Goal: Task Accomplishment & Management: Complete application form

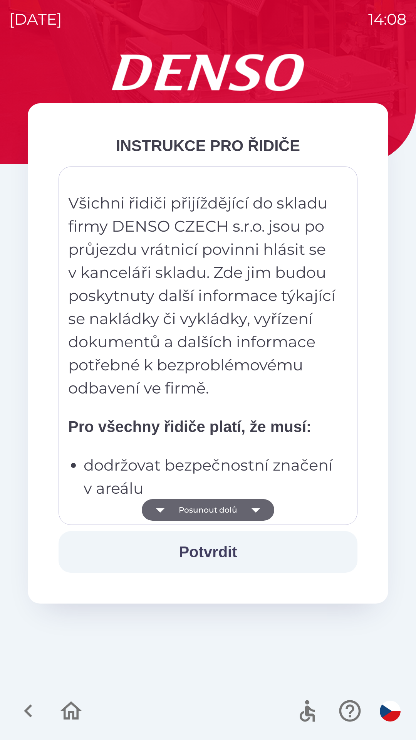
click at [218, 560] on button "Potvrdit" at bounding box center [208, 552] width 299 height 42
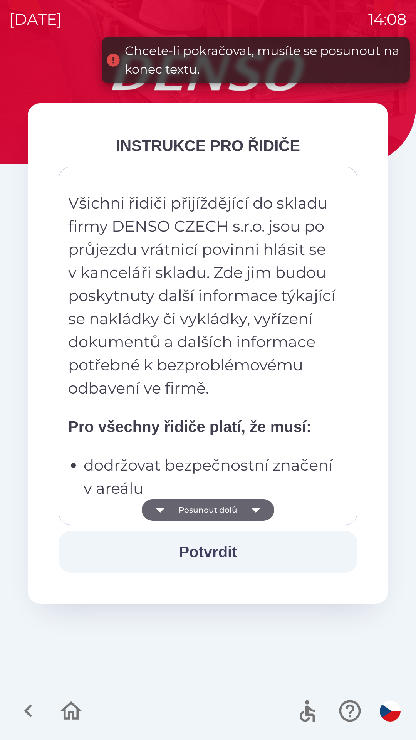
click at [229, 507] on button "Posunout dolů" at bounding box center [208, 510] width 133 height 22
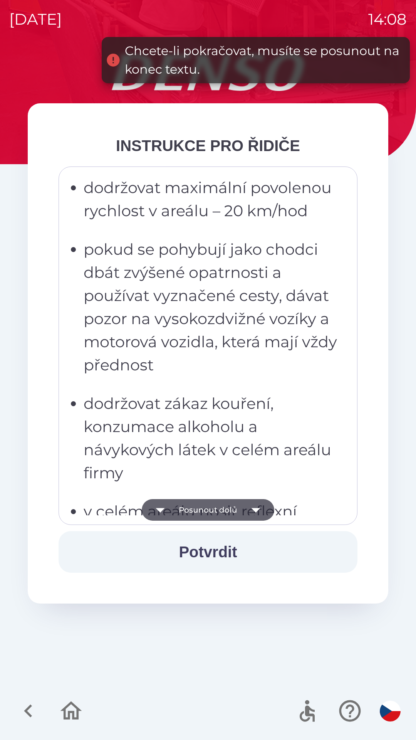
click at [256, 508] on icon "button" at bounding box center [256, 510] width 22 height 22
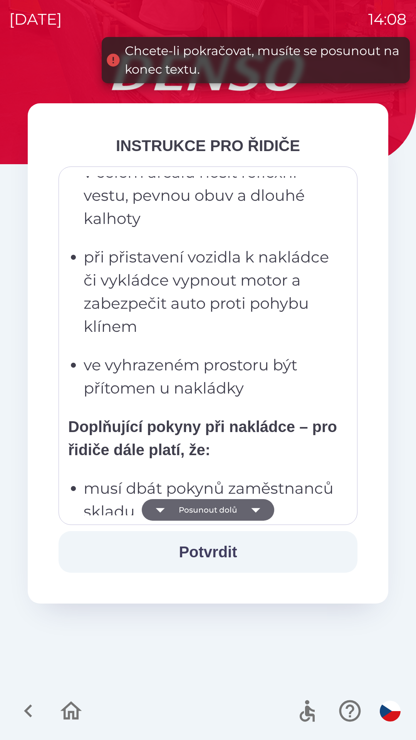
click at [255, 511] on icon "button" at bounding box center [255, 510] width 9 height 5
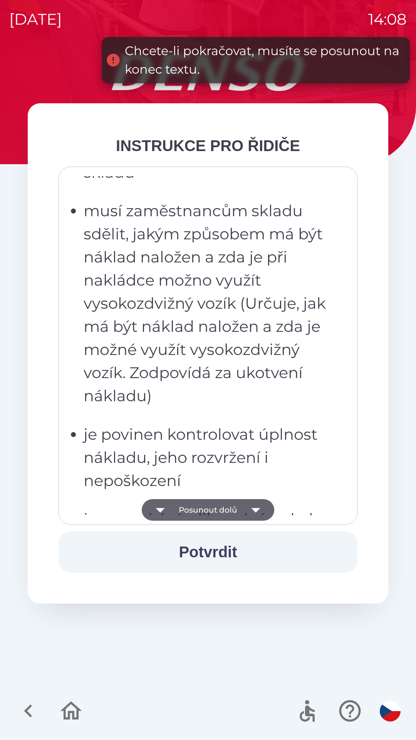
click at [260, 512] on icon "button" at bounding box center [256, 510] width 22 height 22
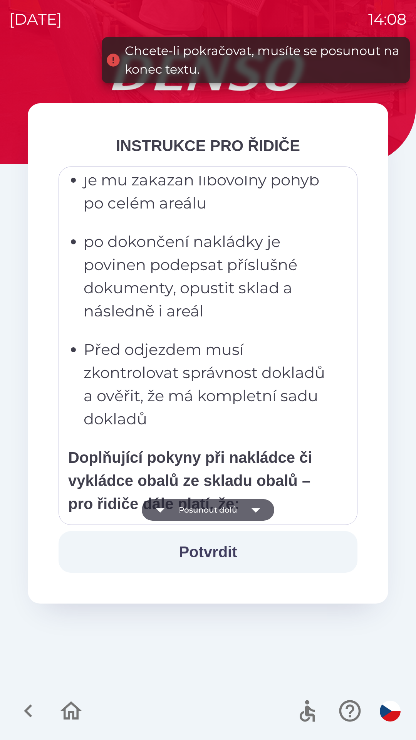
click at [256, 511] on icon "button" at bounding box center [255, 510] width 9 height 5
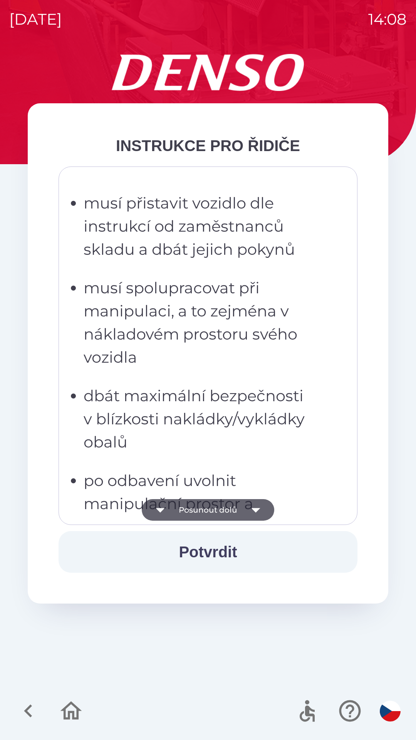
click at [258, 508] on icon "button" at bounding box center [256, 510] width 22 height 22
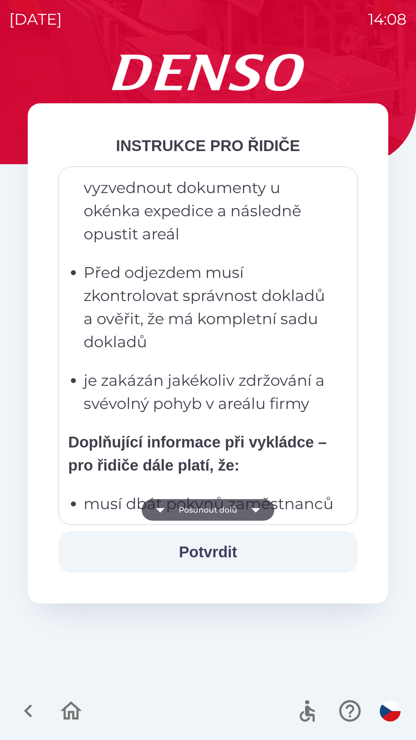
click at [212, 549] on button "Potvrdit" at bounding box center [208, 552] width 299 height 42
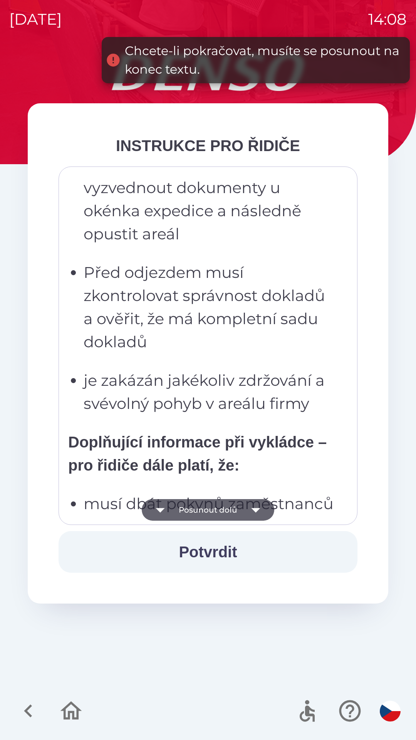
click at [259, 511] on icon "button" at bounding box center [256, 510] width 22 height 22
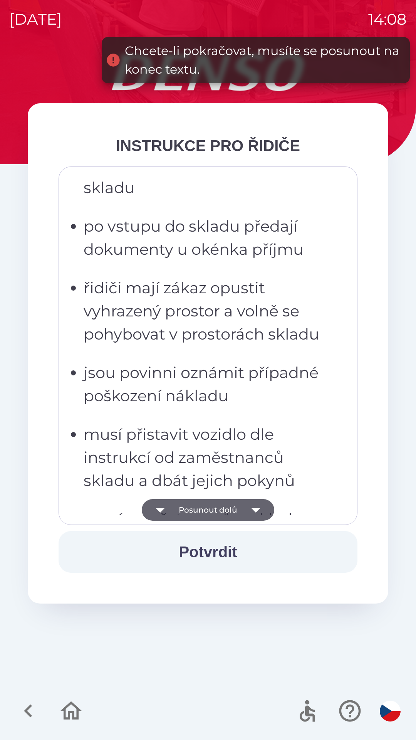
click at [258, 514] on icon "button" at bounding box center [256, 510] width 22 height 22
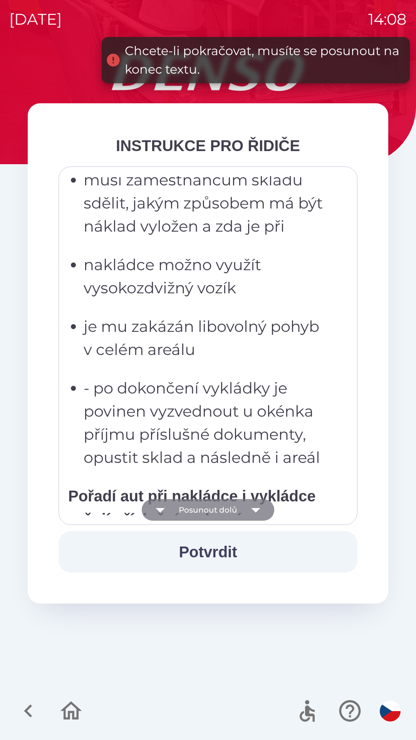
click at [257, 509] on icon "button" at bounding box center [255, 510] width 9 height 5
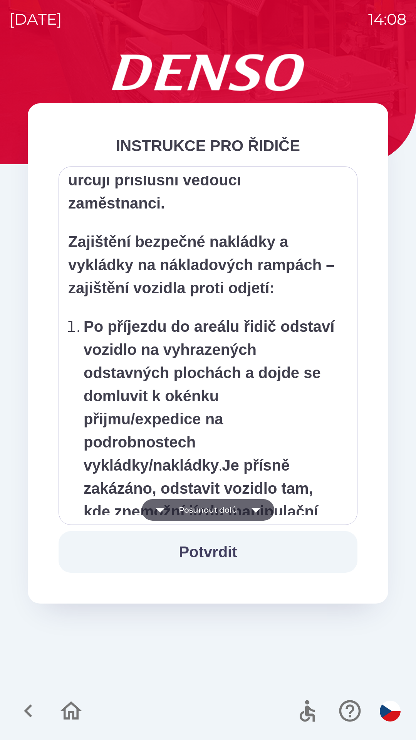
click at [255, 511] on icon "button" at bounding box center [255, 510] width 9 height 5
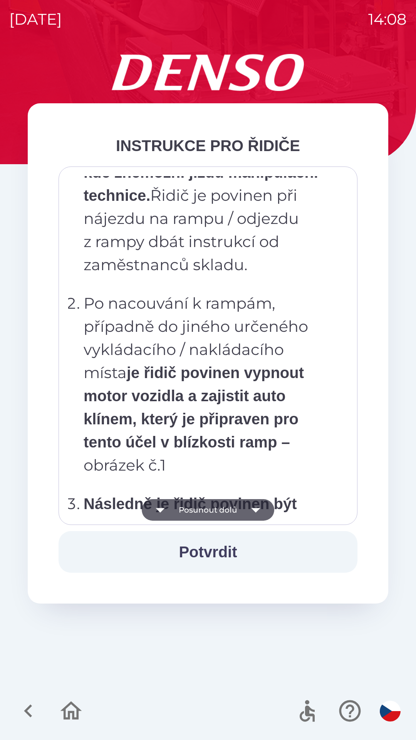
click at [256, 511] on icon "button" at bounding box center [255, 510] width 9 height 5
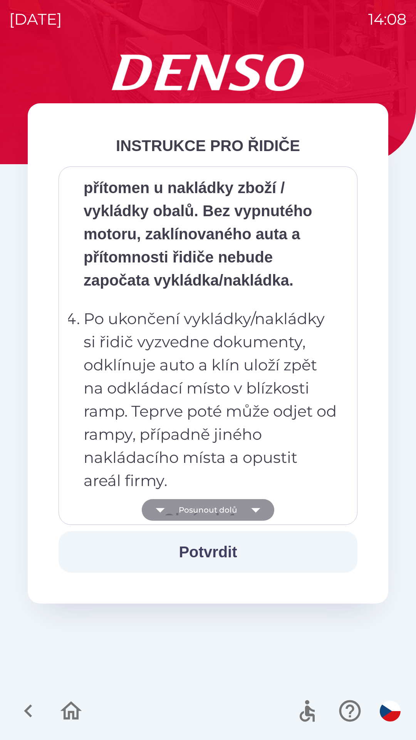
click at [257, 514] on icon "button" at bounding box center [256, 510] width 22 height 22
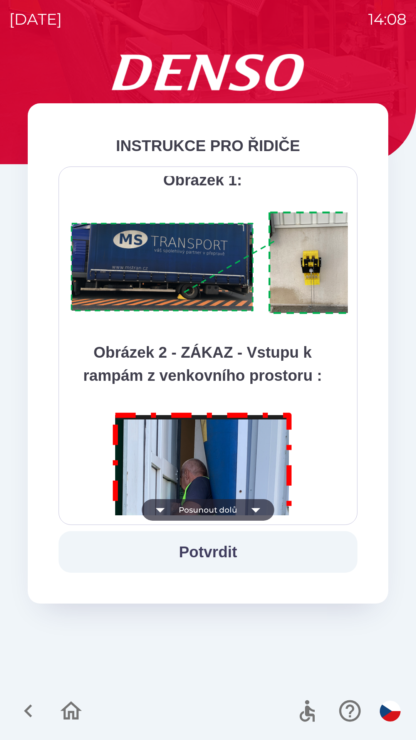
click at [258, 517] on icon "button" at bounding box center [256, 510] width 22 height 22
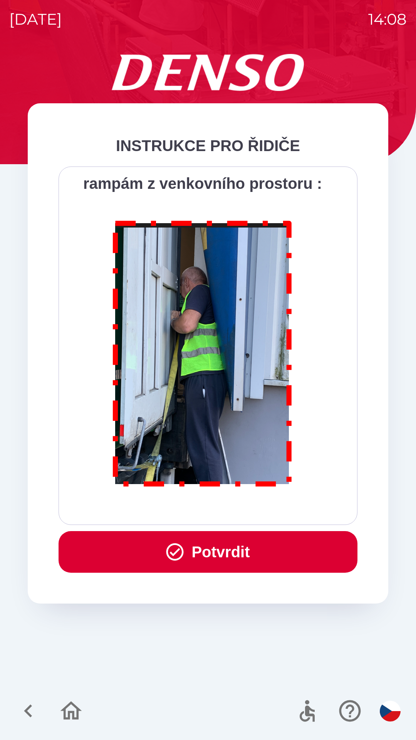
click at [238, 549] on button "Potvrdit" at bounding box center [208, 552] width 299 height 42
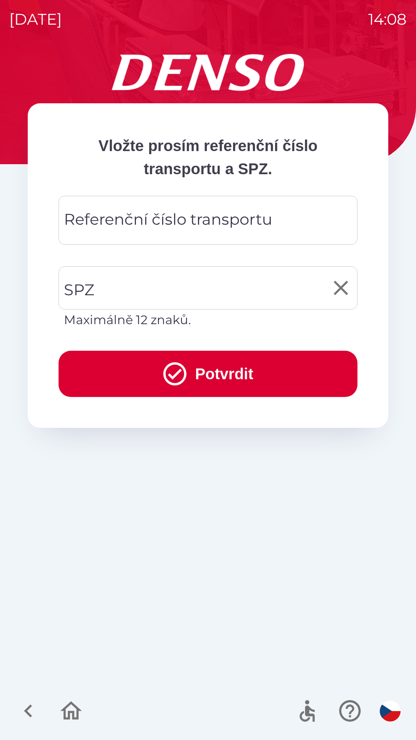
click at [89, 287] on div "SPZ SPZ Maximálně 12 znaků." at bounding box center [208, 297] width 299 height 63
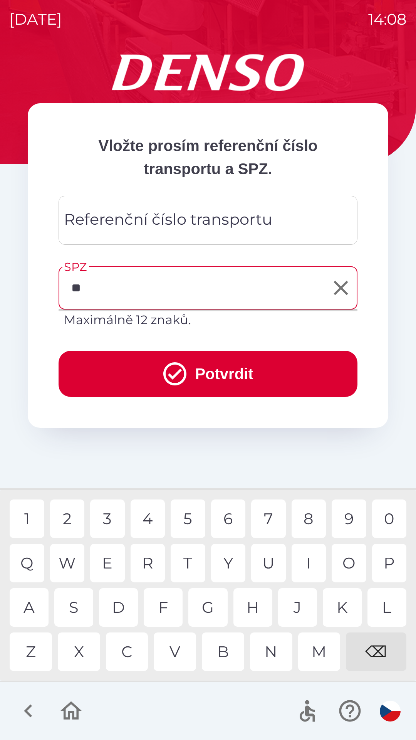
click at [221, 652] on div "B" at bounding box center [223, 652] width 42 height 39
type input "*******"
click at [229, 376] on button "Potvrdit" at bounding box center [208, 374] width 299 height 46
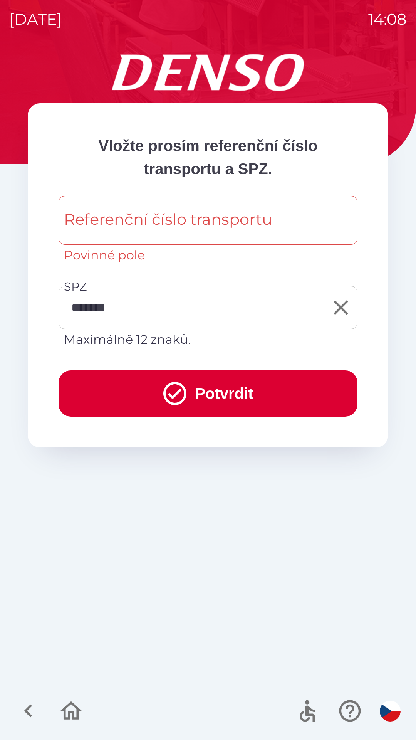
click at [221, 392] on button "Potvrdit" at bounding box center [208, 394] width 299 height 46
click at [99, 217] on div "Referenční číslo transportu Referenční číslo transportu Povinné pole" at bounding box center [208, 230] width 299 height 69
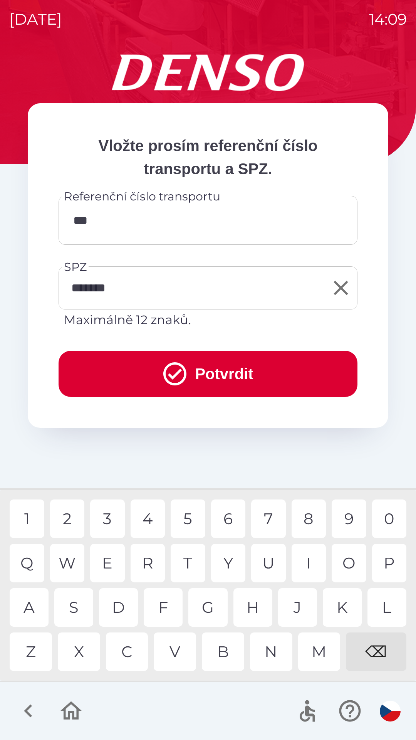
click at [34, 520] on div "1" at bounding box center [27, 519] width 35 height 39
click at [109, 515] on div "3" at bounding box center [107, 519] width 35 height 39
click at [72, 521] on div "2" at bounding box center [67, 519] width 35 height 39
click at [230, 521] on div "6" at bounding box center [228, 519] width 35 height 39
type input "**********"
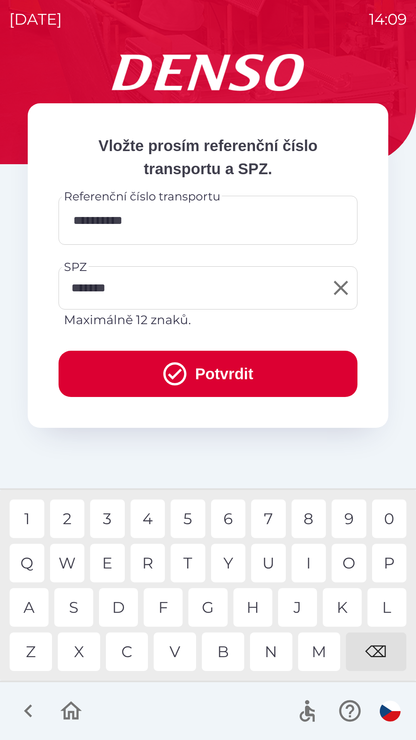
click at [210, 369] on button "Potvrdit" at bounding box center [208, 374] width 299 height 46
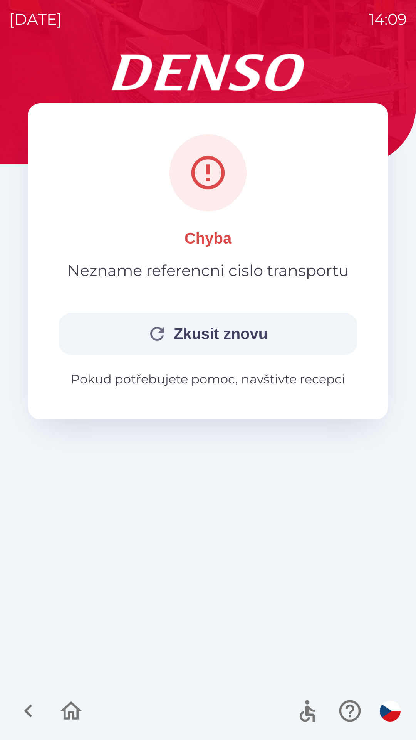
click at [214, 334] on button "Zkusit znovu" at bounding box center [208, 334] width 299 height 42
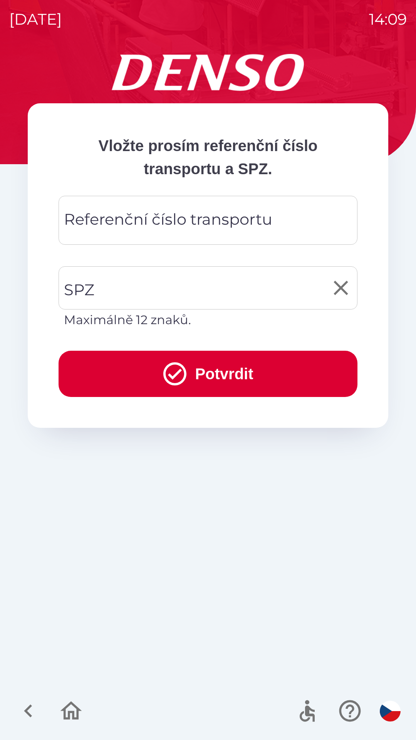
click at [93, 294] on div "SPZ SPZ Maximálně 12 znaků." at bounding box center [208, 297] width 299 height 63
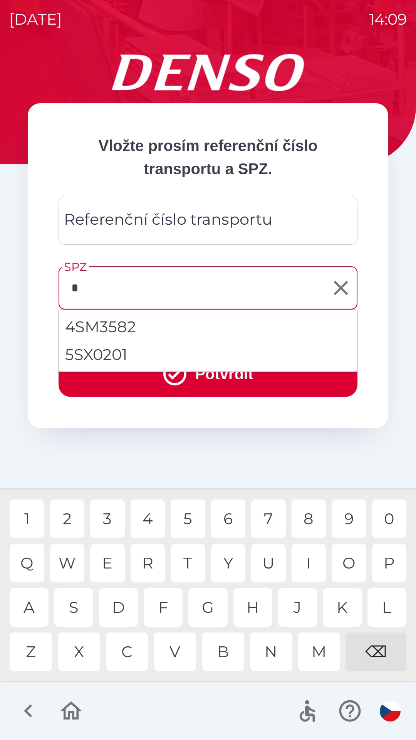
click at [81, 606] on div "S" at bounding box center [73, 607] width 39 height 39
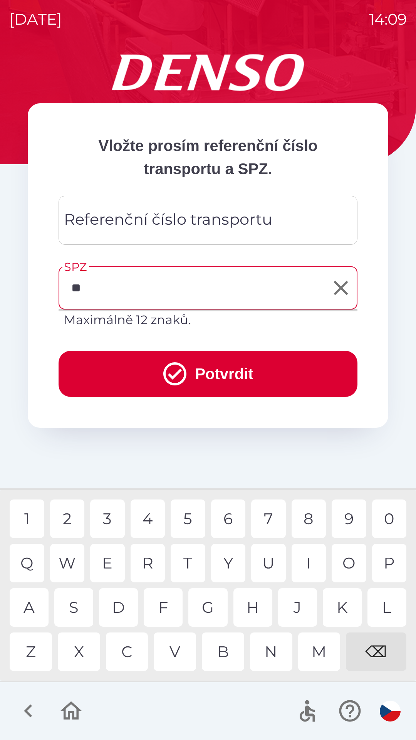
click at [222, 657] on div "B" at bounding box center [223, 652] width 42 height 39
click at [67, 520] on div "2" at bounding box center [67, 519] width 35 height 39
click at [70, 525] on div "2" at bounding box center [67, 519] width 35 height 39
click at [110, 560] on div "E" at bounding box center [107, 563] width 35 height 39
type input "*******"
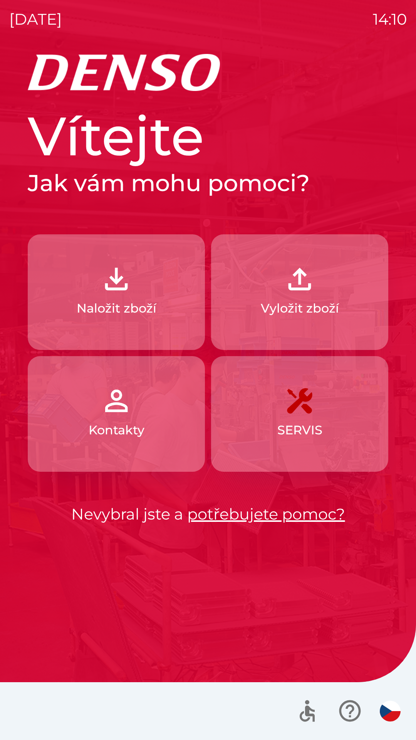
click at [108, 288] on img "button" at bounding box center [116, 279] width 34 height 34
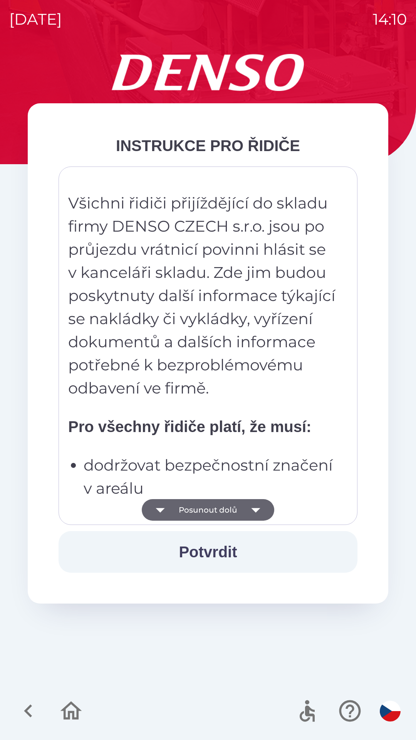
click at [201, 507] on button "Posunout dolů" at bounding box center [208, 510] width 133 height 22
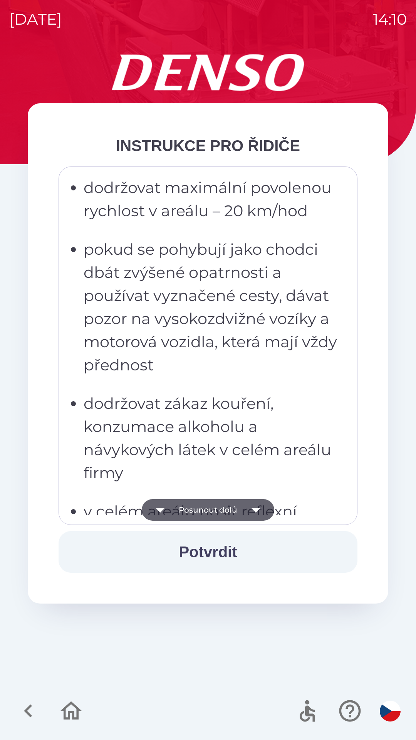
click at [206, 509] on button "Posunout dolů" at bounding box center [208, 510] width 133 height 22
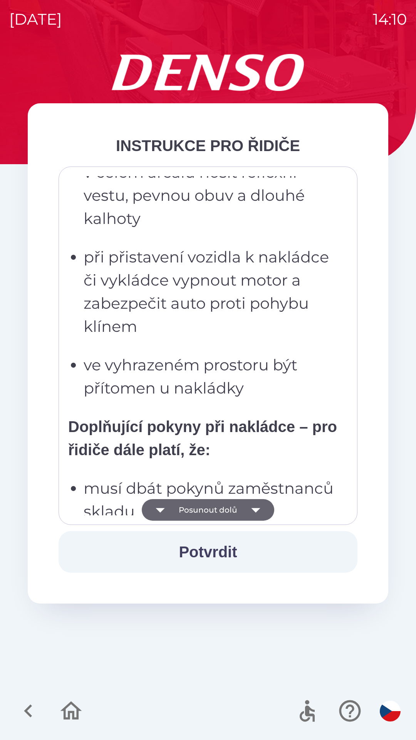
click at [215, 509] on button "Posunout dolů" at bounding box center [208, 510] width 133 height 22
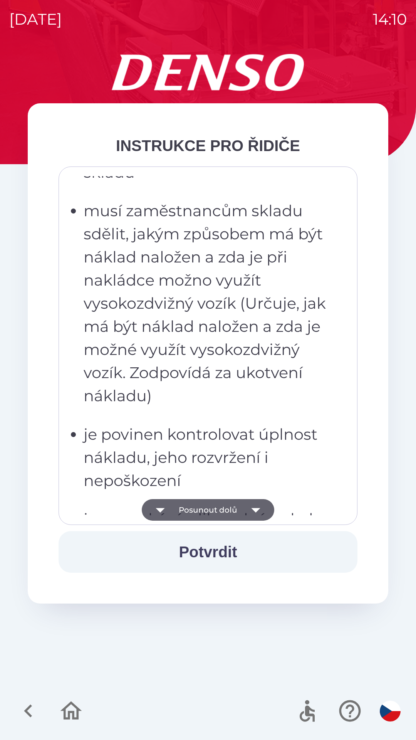
click at [203, 508] on button "Posunout dolů" at bounding box center [208, 510] width 133 height 22
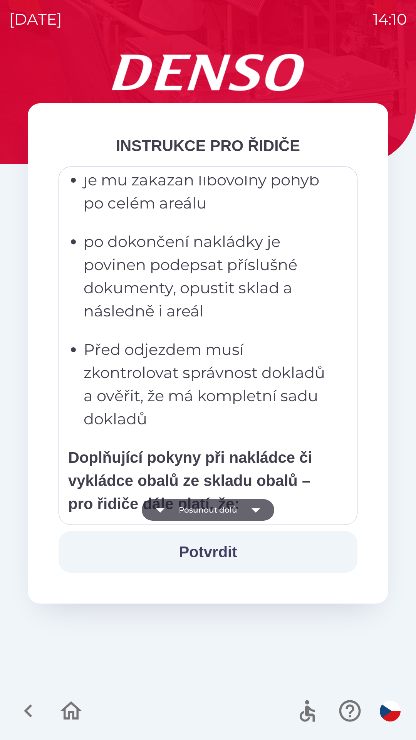
click at [205, 509] on button "Posunout dolů" at bounding box center [208, 510] width 133 height 22
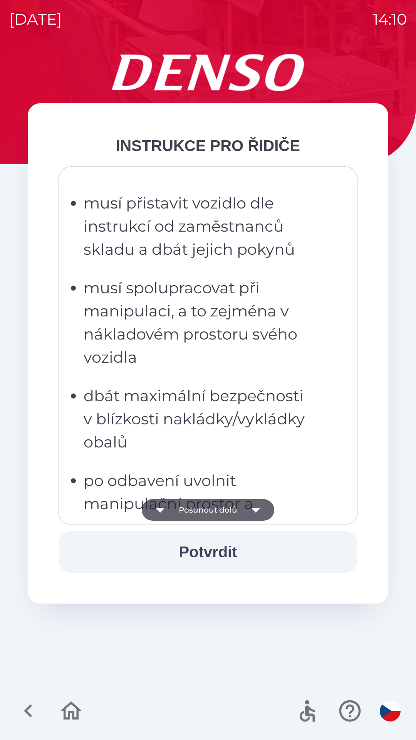
click at [204, 512] on button "Posunout dolů" at bounding box center [208, 510] width 133 height 22
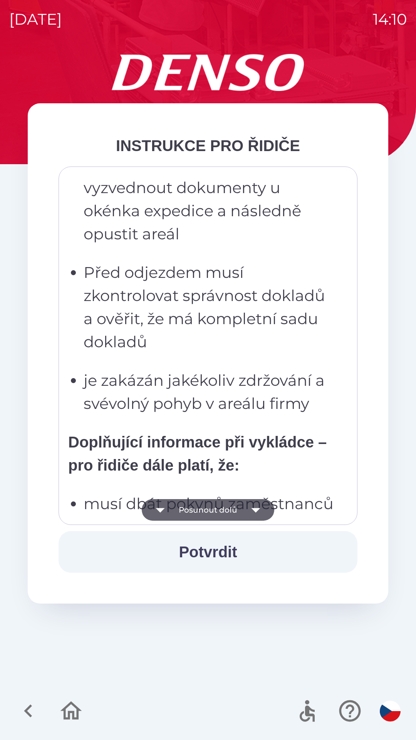
click at [210, 509] on button "Posunout dolů" at bounding box center [208, 510] width 133 height 22
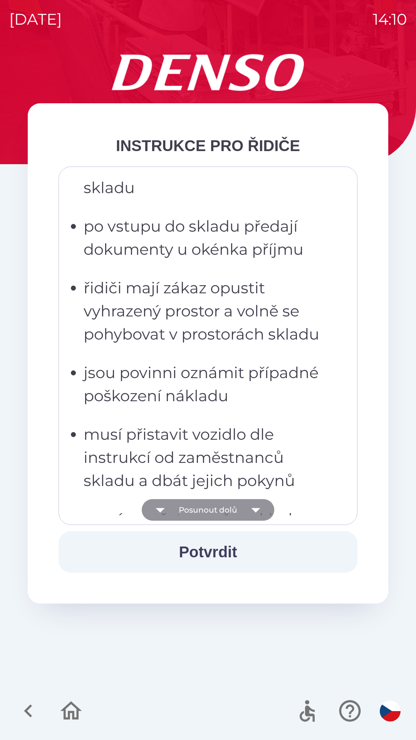
click at [220, 509] on button "Posunout dolů" at bounding box center [208, 510] width 133 height 22
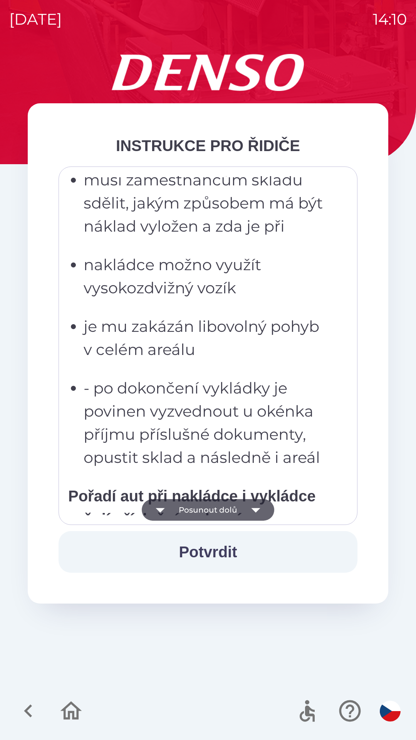
click at [224, 506] on button "Posunout dolů" at bounding box center [208, 510] width 133 height 22
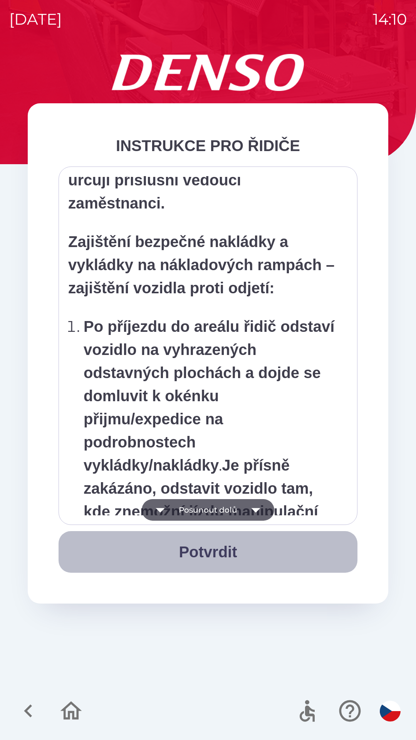
click at [205, 550] on button "Potvrdit" at bounding box center [208, 552] width 299 height 42
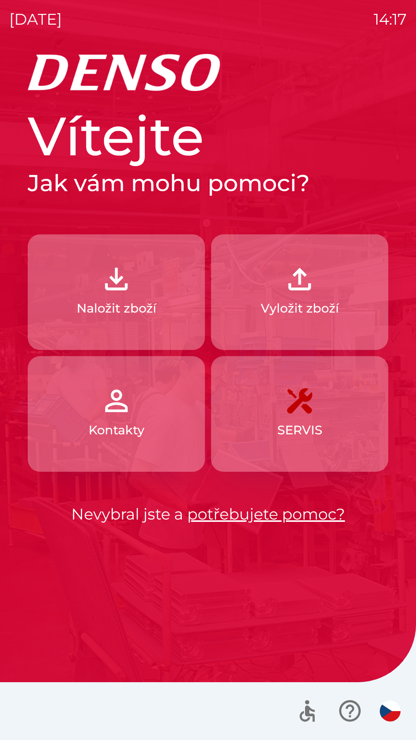
click at [126, 300] on p "Naložit zboží" at bounding box center [117, 308] width 80 height 19
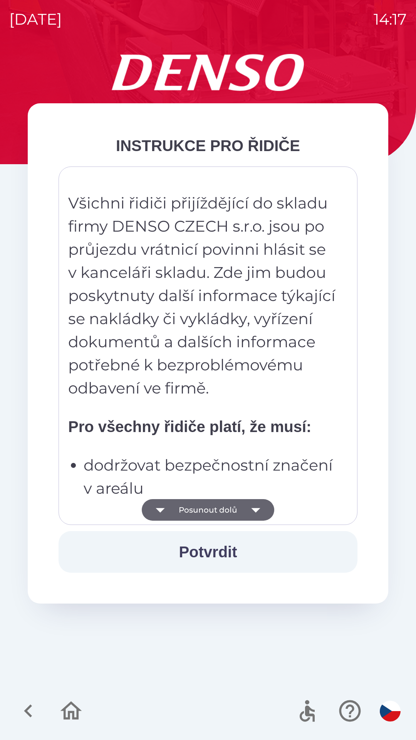
click at [209, 558] on button "Potvrdit" at bounding box center [208, 552] width 299 height 42
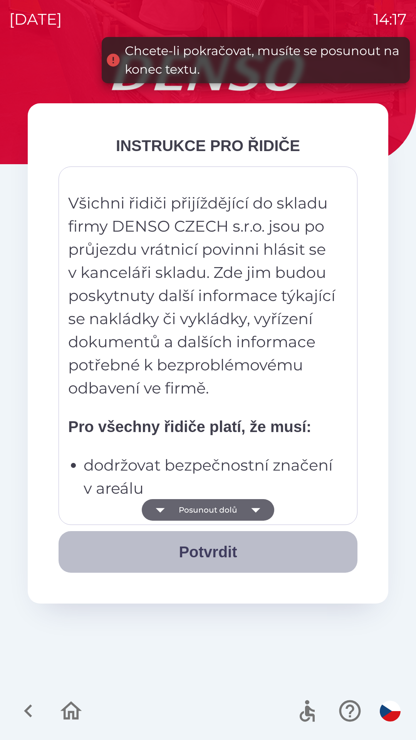
click at [209, 556] on button "Potvrdit" at bounding box center [208, 552] width 299 height 42
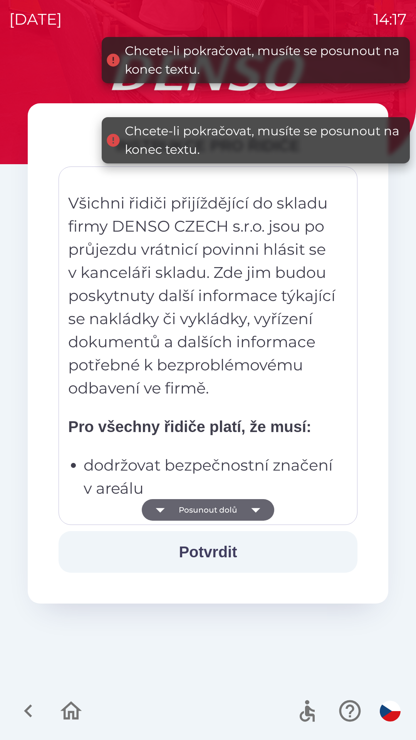
click at [216, 518] on button "Posunout dolů" at bounding box center [208, 510] width 133 height 22
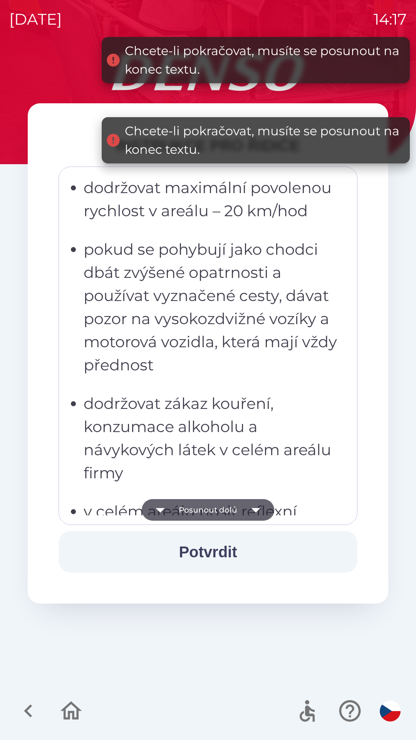
click at [224, 509] on button "Posunout dolů" at bounding box center [208, 510] width 133 height 22
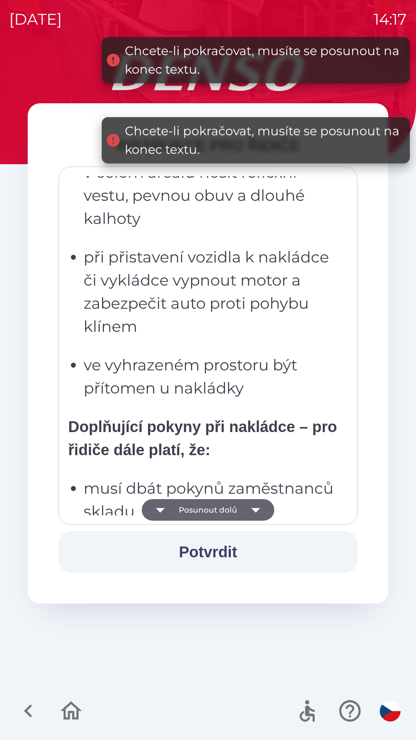
click at [222, 513] on button "Posunout dolů" at bounding box center [208, 510] width 133 height 22
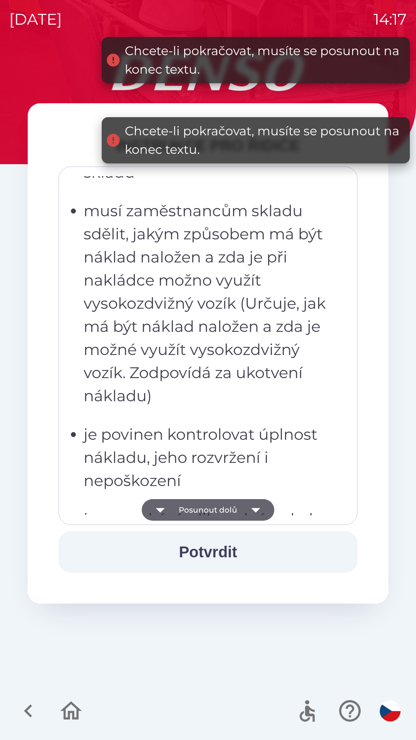
click at [229, 510] on button "Posunout dolů" at bounding box center [208, 510] width 133 height 22
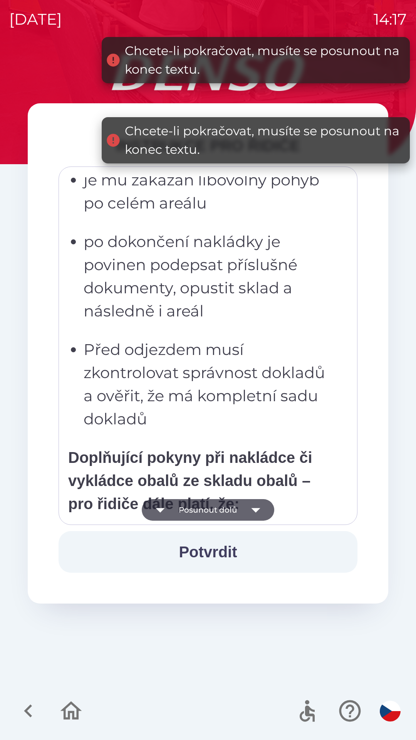
click at [236, 511] on button "Posunout dolů" at bounding box center [208, 510] width 133 height 22
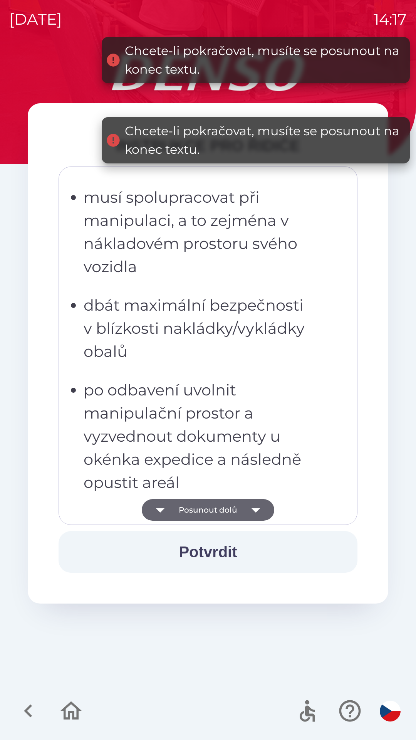
click at [242, 509] on button "Posunout dolů" at bounding box center [208, 510] width 133 height 22
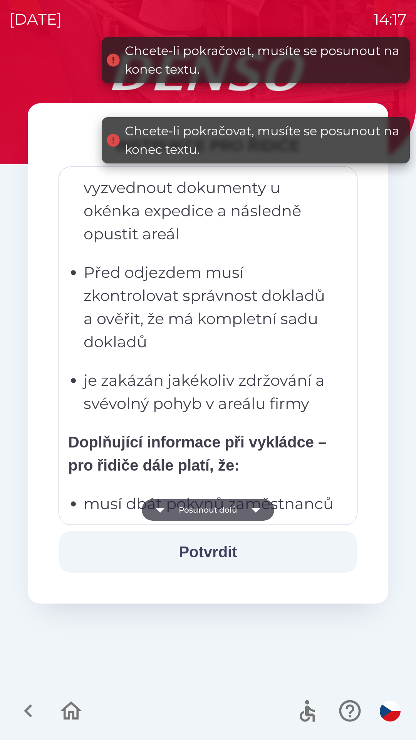
click at [220, 552] on button "Potvrdit" at bounding box center [208, 552] width 299 height 42
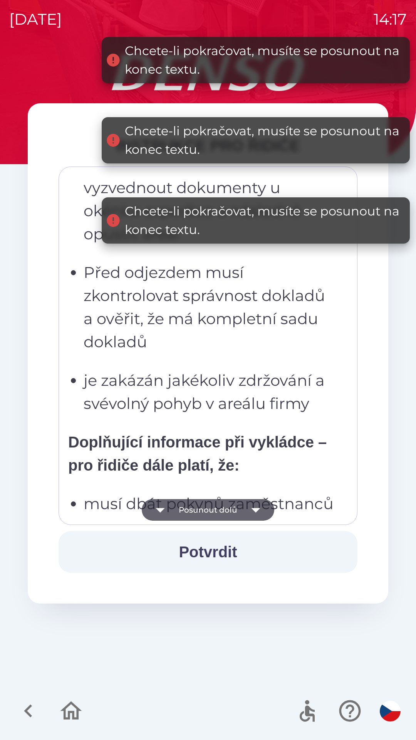
click at [242, 506] on button "Posunout dolů" at bounding box center [208, 510] width 133 height 22
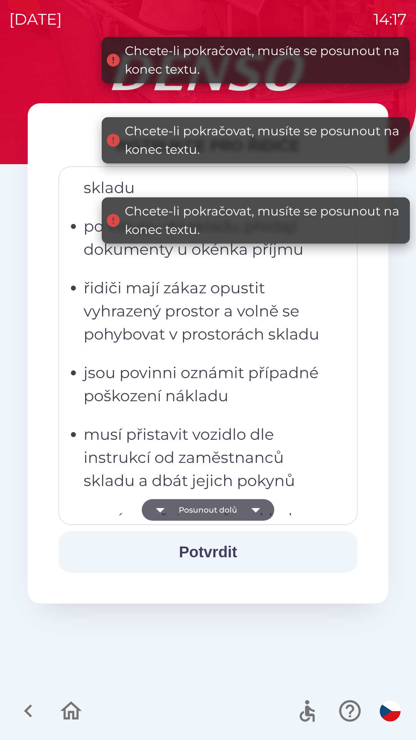
click at [248, 511] on icon "button" at bounding box center [256, 510] width 22 height 22
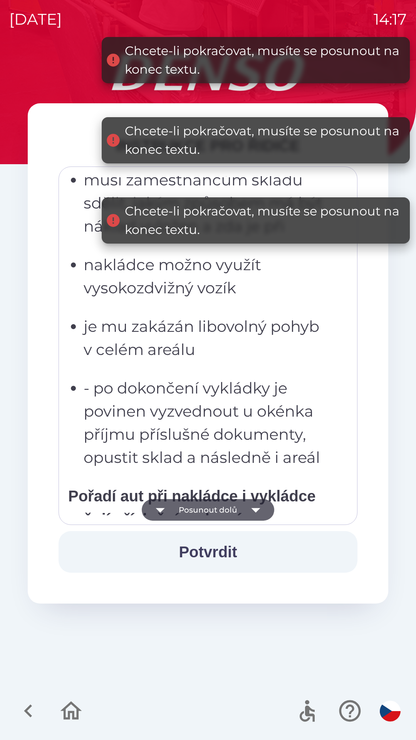
click at [248, 509] on icon "button" at bounding box center [256, 510] width 22 height 22
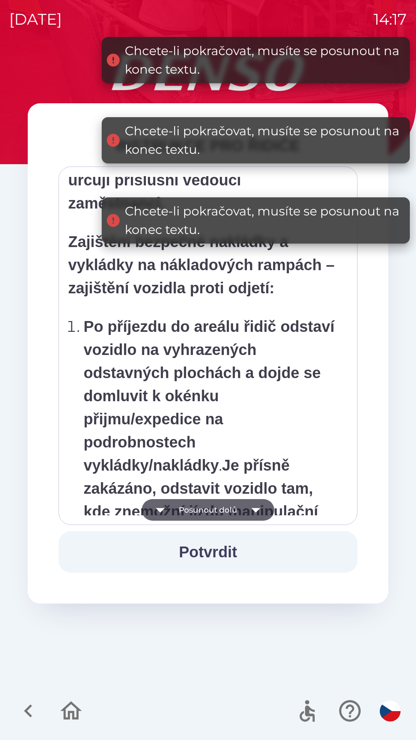
click at [247, 508] on icon "button" at bounding box center [256, 510] width 22 height 22
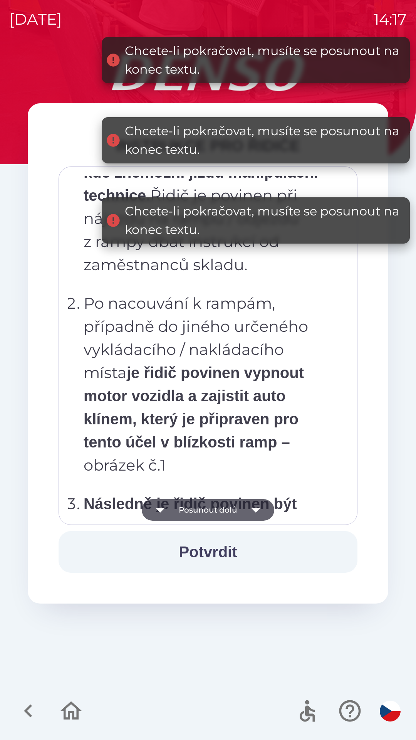
click at [247, 509] on icon "button" at bounding box center [256, 510] width 22 height 22
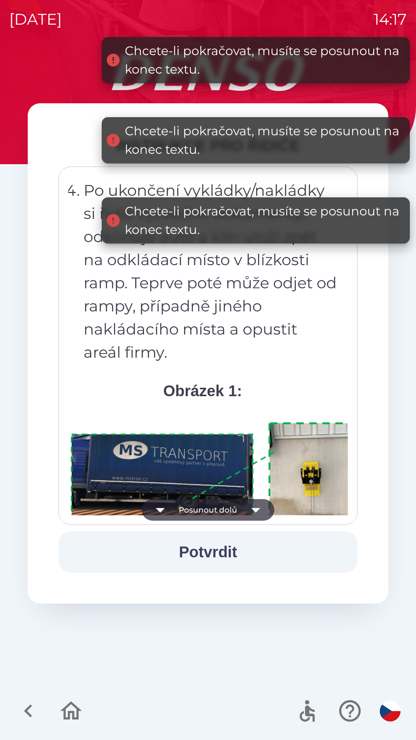
click at [248, 509] on icon "button" at bounding box center [256, 510] width 22 height 22
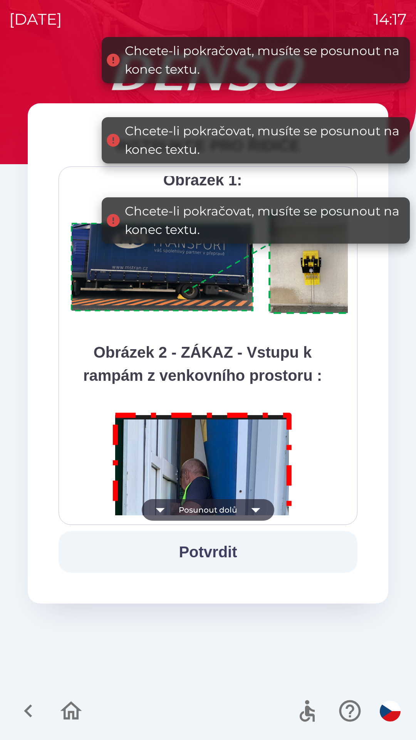
click at [250, 509] on icon "button" at bounding box center [256, 510] width 22 height 22
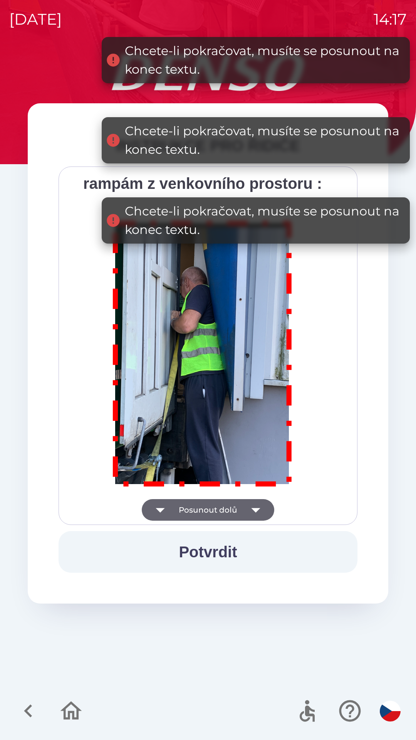
click at [251, 509] on div "Všichni řidiči přijíždějící do skladu firmy DENSO CZECH s.r.o. jsou po průjezdu…" at bounding box center [208, 345] width 280 height 339
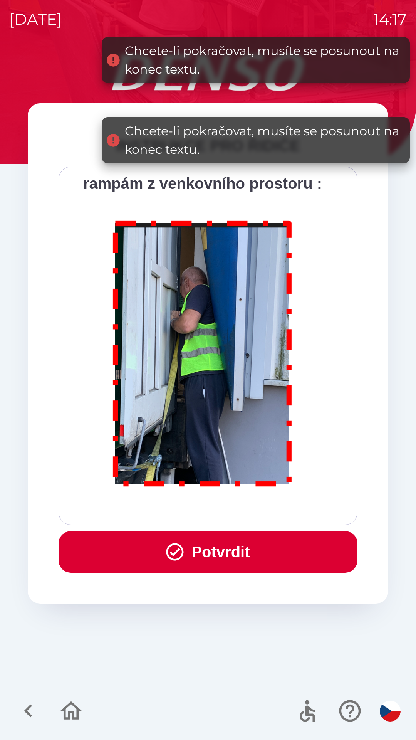
click at [256, 508] on div "Všichni řidiči přijíždějící do skladu firmy DENSO CZECH s.r.o. jsou po průjezdu…" at bounding box center [208, 345] width 280 height 339
click at [233, 549] on button "Potvrdit" at bounding box center [208, 552] width 299 height 42
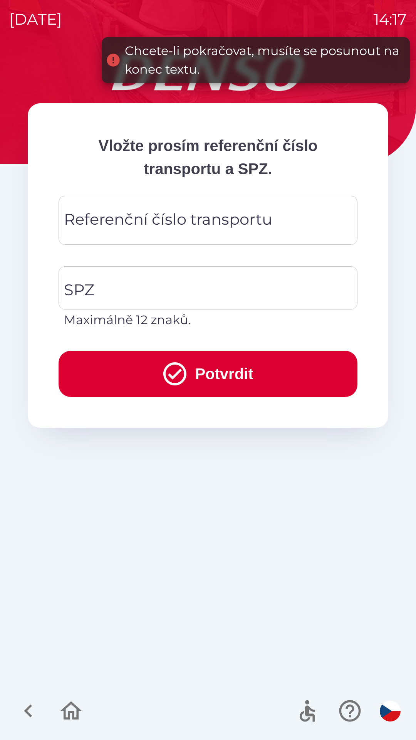
click at [232, 376] on button "Potvrdit" at bounding box center [208, 374] width 299 height 46
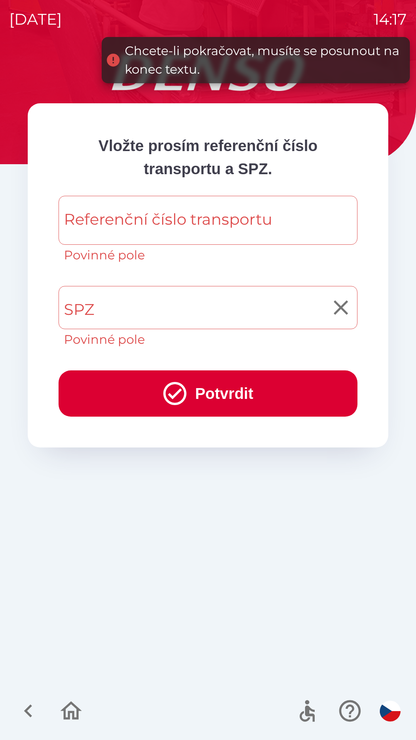
click at [86, 307] on div "SPZ SPZ Povinné pole" at bounding box center [208, 317] width 299 height 63
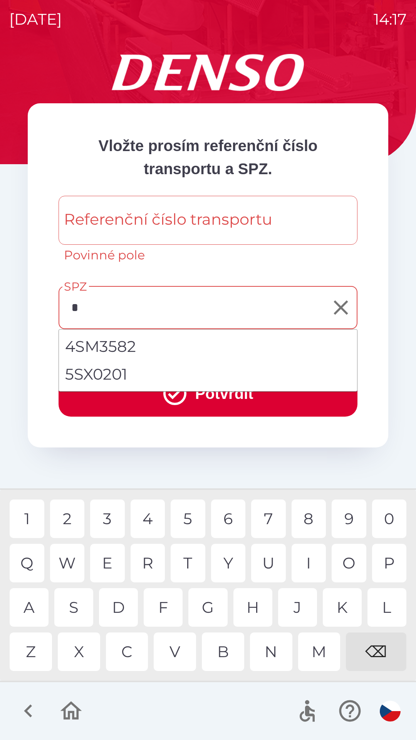
click at [73, 607] on div "S" at bounding box center [73, 607] width 39 height 39
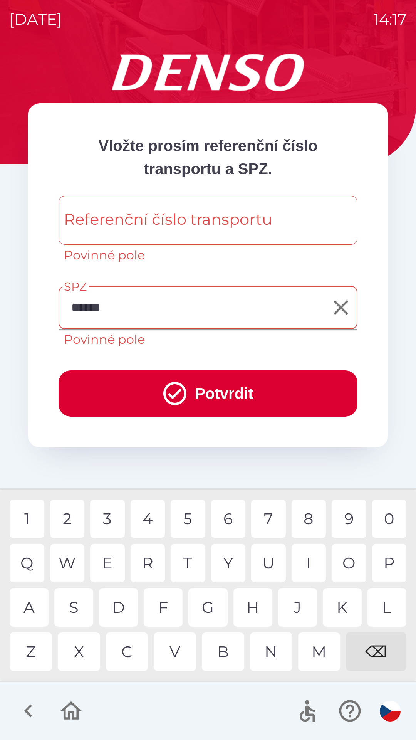
type input "*******"
click at [116, 222] on div "Referenční číslo transportu Referenční číslo transportu Povinné pole" at bounding box center [208, 230] width 299 height 69
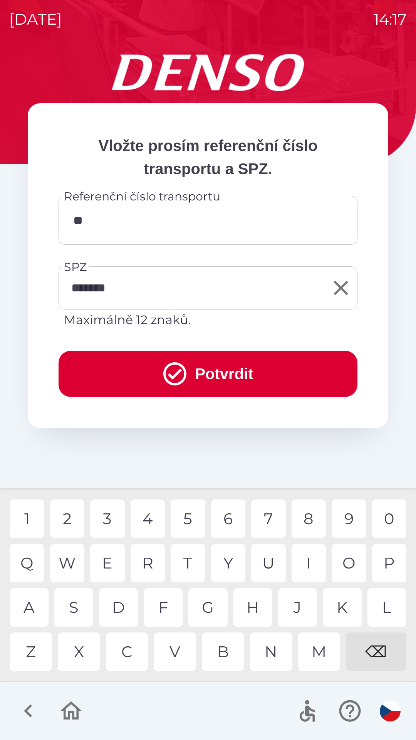
click at [150, 563] on div "R" at bounding box center [148, 563] width 35 height 39
click at [29, 517] on div "1" at bounding box center [27, 519] width 35 height 39
click at [28, 521] on div "1" at bounding box center [27, 519] width 35 height 39
click at [108, 520] on div "3" at bounding box center [107, 519] width 35 height 39
click at [70, 524] on div "2" at bounding box center [67, 519] width 35 height 39
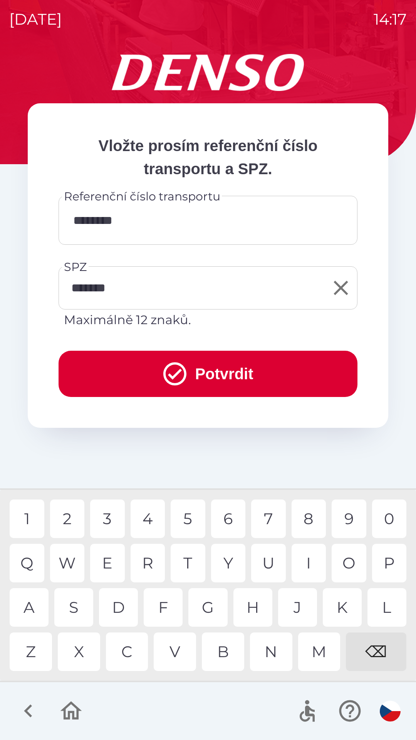
click at [230, 523] on div "6" at bounding box center [228, 519] width 35 height 39
type input "**********"
click at [198, 369] on button "Potvrdit" at bounding box center [208, 374] width 299 height 46
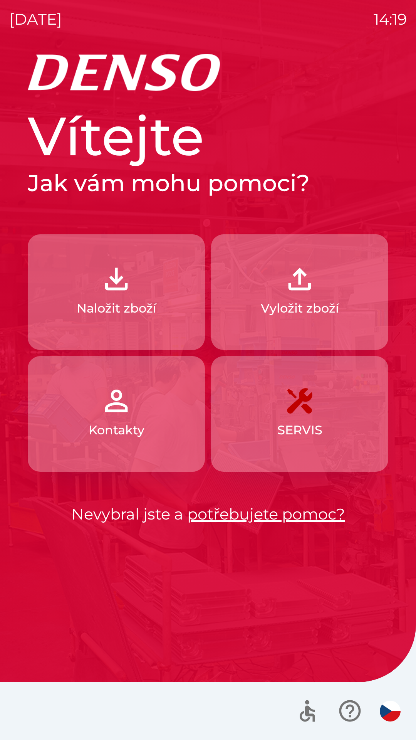
click at [125, 277] on img "button" at bounding box center [116, 279] width 34 height 34
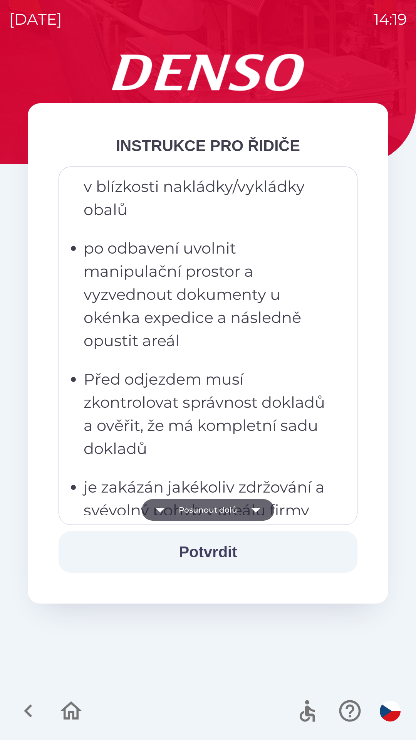
scroll to position [2468, 0]
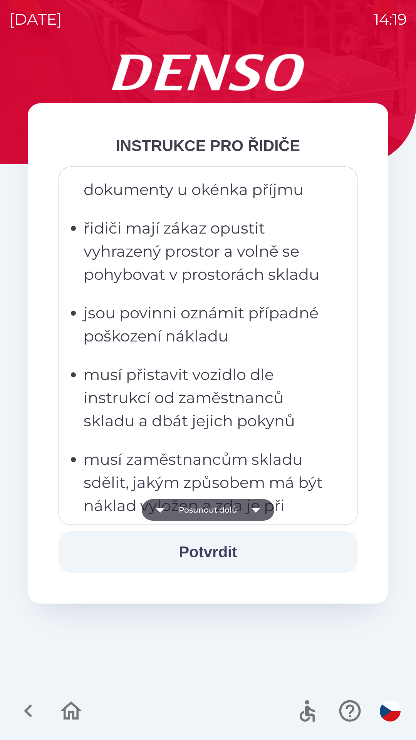
click at [248, 420] on p "musí přistavit vozidlo dle instrukcí od zaměstnanců skladu a dbát jejich pokynů" at bounding box center [211, 397] width 254 height 69
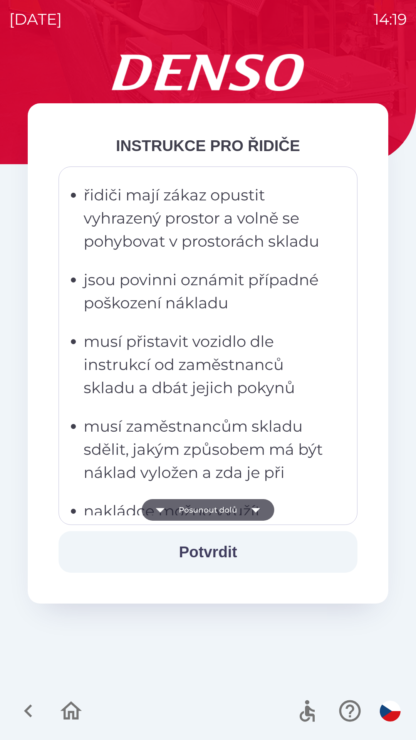
click at [246, 399] on p "musí přistavit vozidlo dle instrukcí od zaměstnanců skladu a dbát jejich pokynů" at bounding box center [211, 364] width 254 height 69
click at [230, 443] on p "musí zaměstnancům skladu sdělit, jakým způsobem má být náklad vyložen a zda je …" at bounding box center [211, 449] width 254 height 69
click at [229, 395] on p "musí přistavit vozidlo dle instrukcí od zaměstnanců skladu a dbát jejich pokynů" at bounding box center [211, 364] width 254 height 69
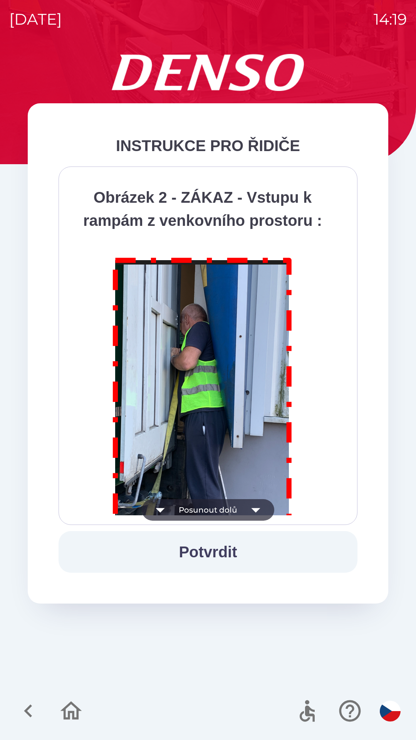
scroll to position [4333, 0]
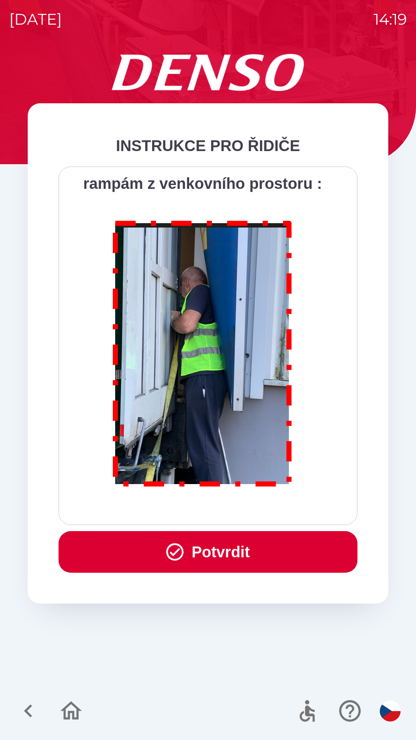
click at [262, 540] on button "Potvrdit" at bounding box center [208, 552] width 299 height 42
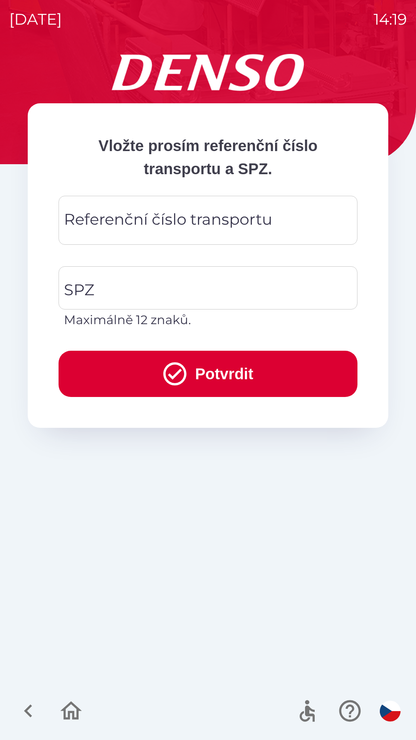
click at [197, 220] on div "Referenční číslo transportu Referenční číslo transportu" at bounding box center [208, 220] width 299 height 49
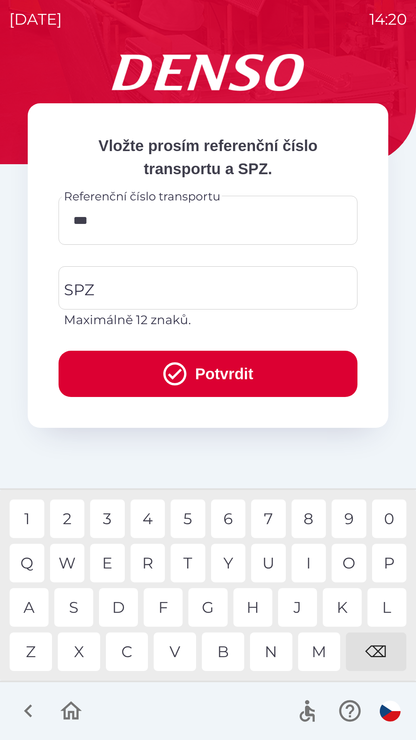
click at [189, 519] on div "5" at bounding box center [188, 519] width 35 height 39
click at [108, 515] on div "3" at bounding box center [107, 519] width 35 height 39
type input "******"
click at [229, 519] on div "6" at bounding box center [228, 519] width 35 height 39
click at [148, 283] on input "SPZ" at bounding box center [202, 288] width 281 height 36
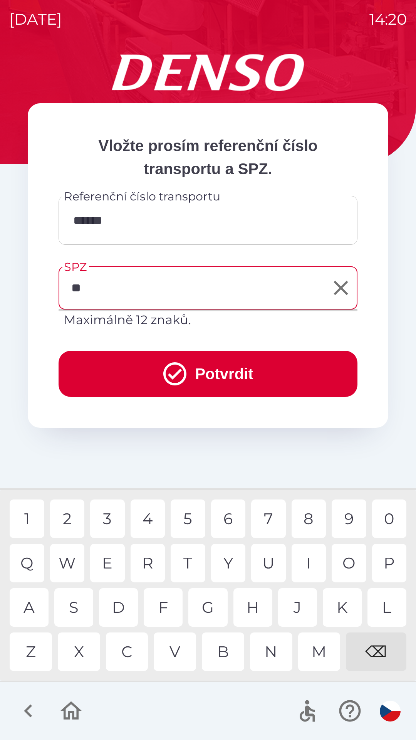
click at [394, 564] on div "P" at bounding box center [389, 563] width 35 height 39
click at [389, 519] on div "0" at bounding box center [389, 519] width 35 height 39
type input "*******"
click at [278, 513] on div "7" at bounding box center [268, 519] width 35 height 39
click at [289, 376] on button "Potvrdit" at bounding box center [208, 374] width 299 height 46
